Goal: Information Seeking & Learning: Learn about a topic

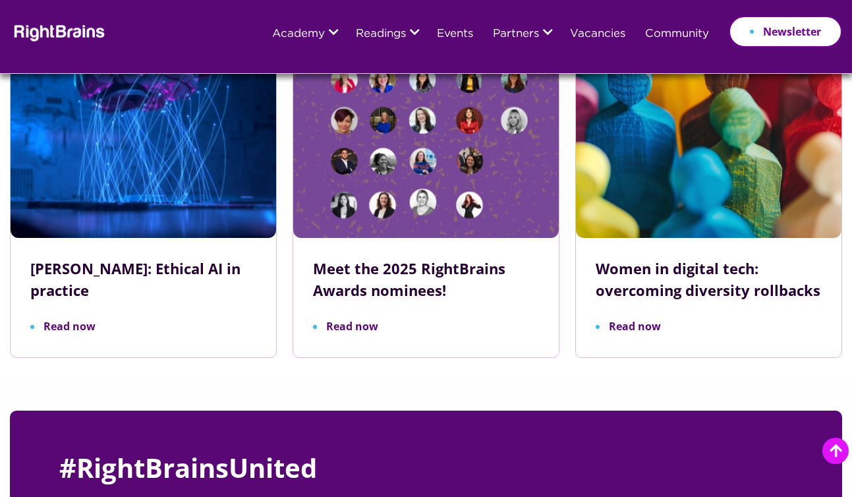
scroll to position [4341, 0]
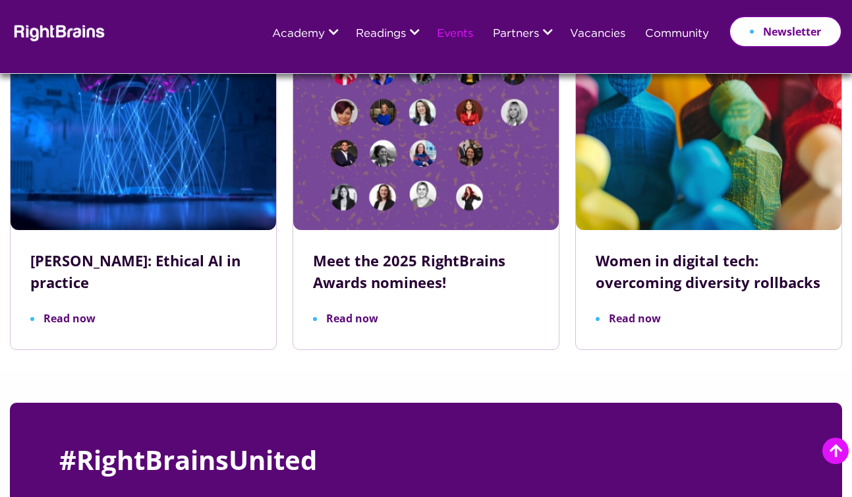
click at [450, 40] on link "Events" at bounding box center [455, 34] width 36 height 12
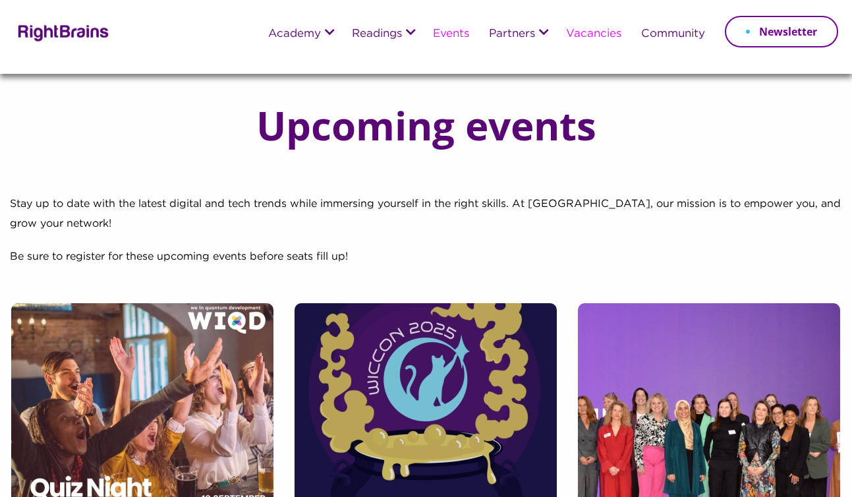
click at [583, 29] on link "Vacancies" at bounding box center [593, 34] width 55 height 12
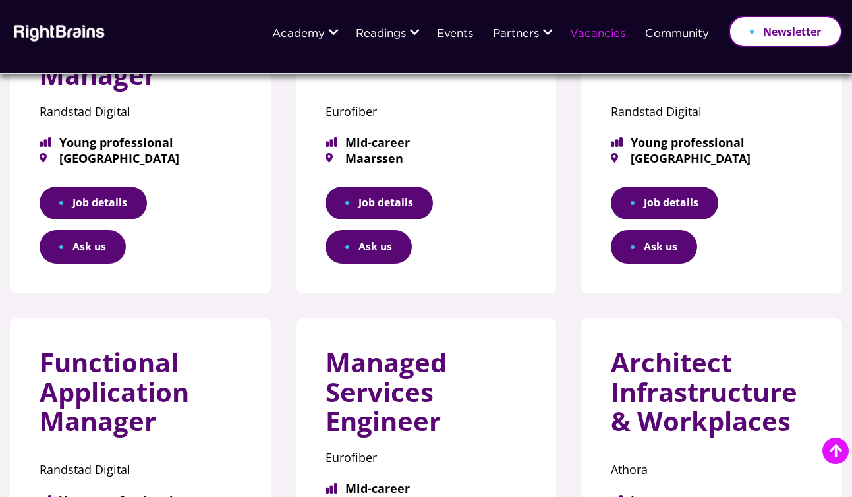
scroll to position [251, 0]
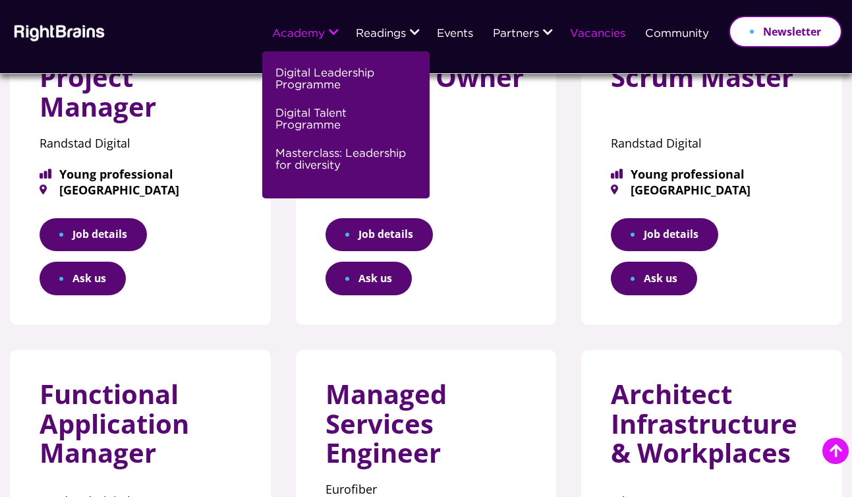
click at [296, 41] on li "Academy Digital Leadership Programme Digital Talent Programme Masterclass: Lead…" at bounding box center [304, 34] width 84 height 34
click at [303, 71] on link "Digital Leadership Programme" at bounding box center [344, 85] width 138 height 40
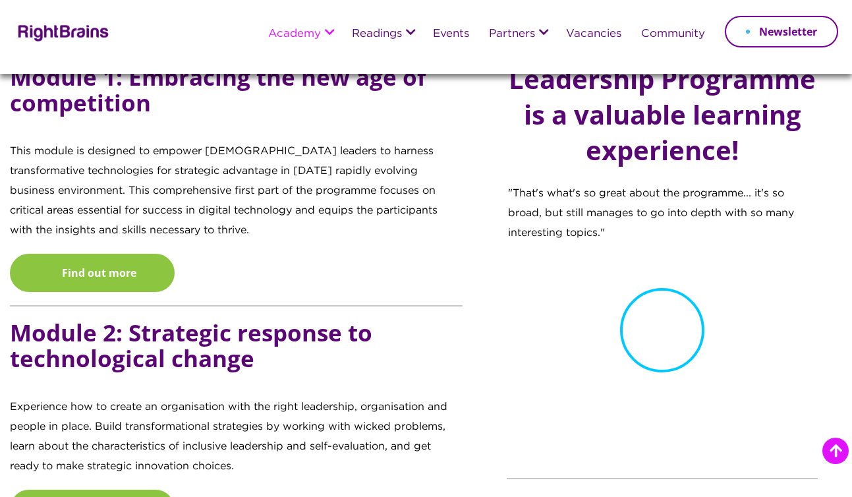
scroll to position [1321, 0]
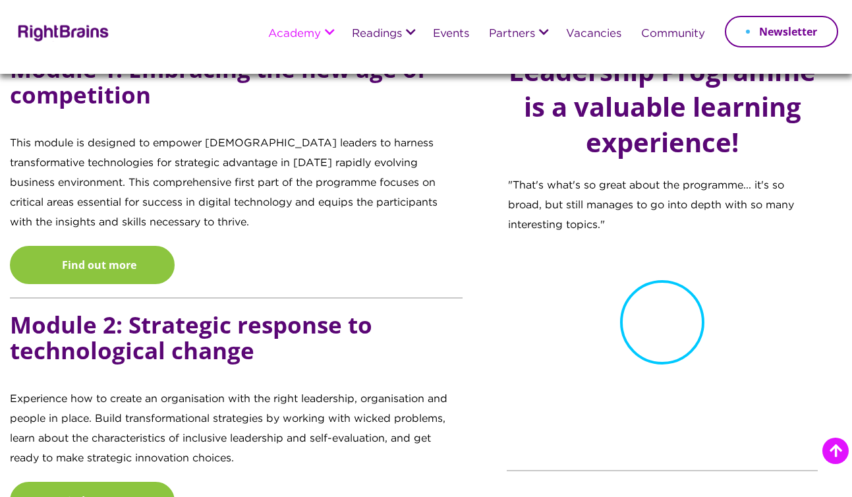
click at [658, 307] on icon at bounding box center [662, 322] width 84 height 84
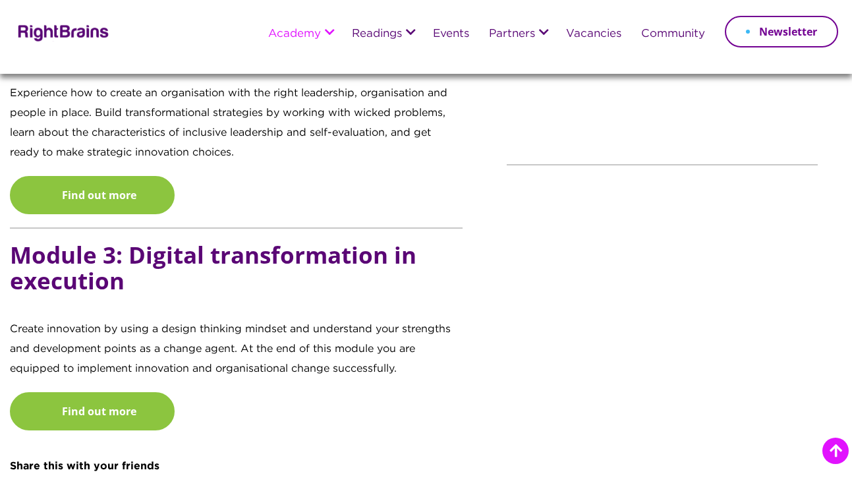
scroll to position [1618, 0]
